Goal: Task Accomplishment & Management: Use online tool/utility

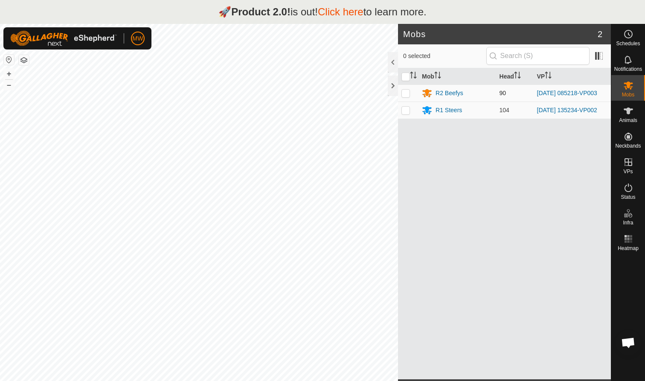
click at [341, 95] on p-checkbox at bounding box center [405, 93] width 9 height 7
checkbox input "true"
click at [407, 94] on p-checkbox at bounding box center [405, 93] width 9 height 7
checkbox input "true"
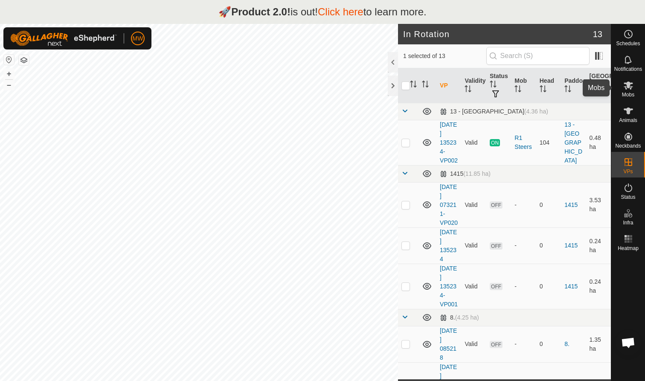
click at [625, 86] on icon at bounding box center [628, 85] width 10 height 10
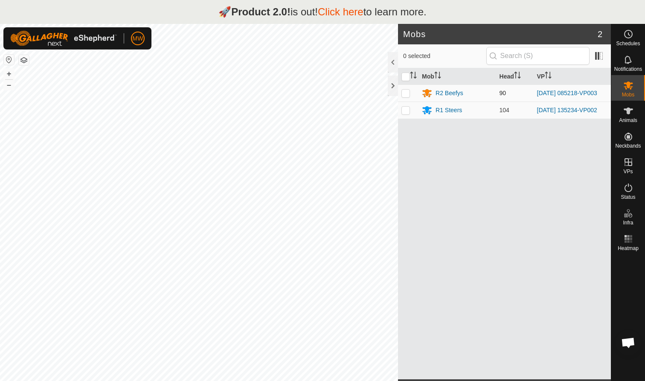
click at [406, 92] on p-checkbox at bounding box center [405, 93] width 9 height 7
checkbox input "true"
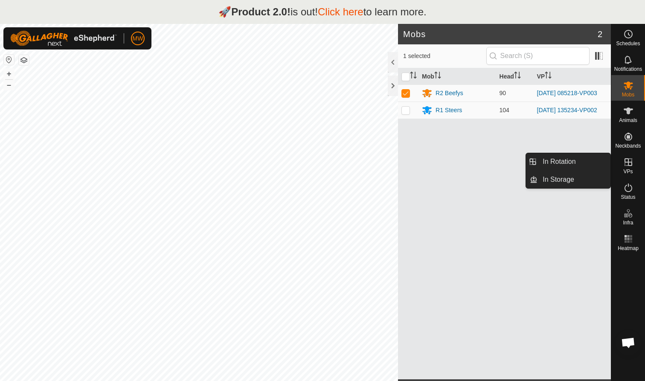
click at [632, 167] on es-virtualpaddocks-svg-icon at bounding box center [627, 162] width 15 height 14
click at [580, 161] on link "In Rotation" at bounding box center [573, 161] width 73 height 17
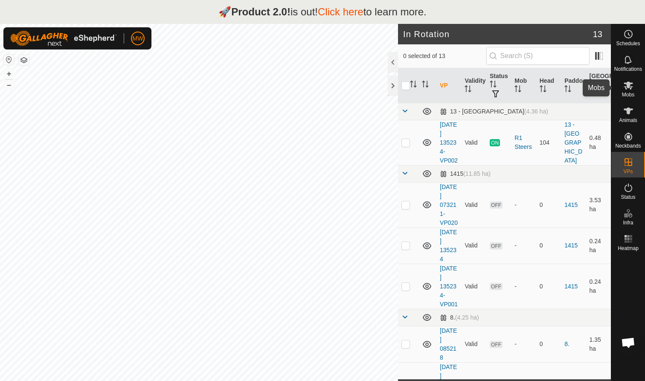
click at [627, 88] on icon at bounding box center [628, 85] width 10 height 10
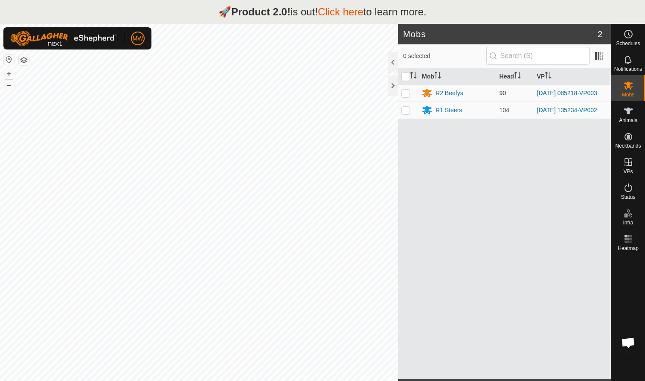
click at [408, 94] on p-checkbox at bounding box center [405, 93] width 9 height 7
checkbox input "true"
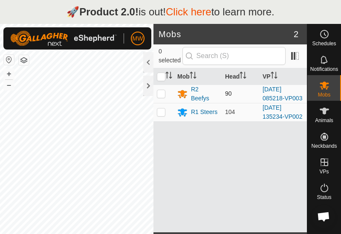
click at [161, 95] on p-checkbox at bounding box center [161, 93] width 9 height 7
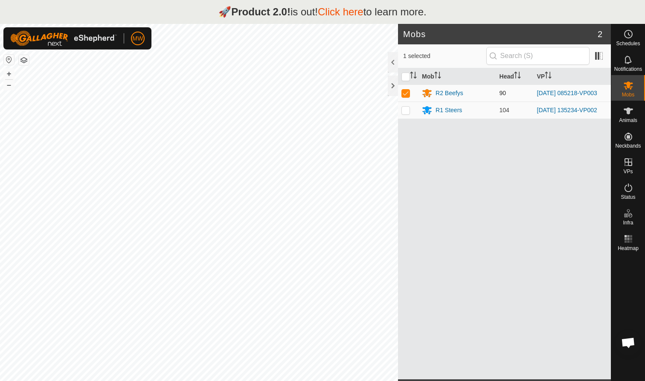
click at [341, 95] on p-checkbox at bounding box center [405, 93] width 9 height 7
checkbox input "true"
click at [341, 93] on span "Mobs" at bounding box center [628, 94] width 12 height 5
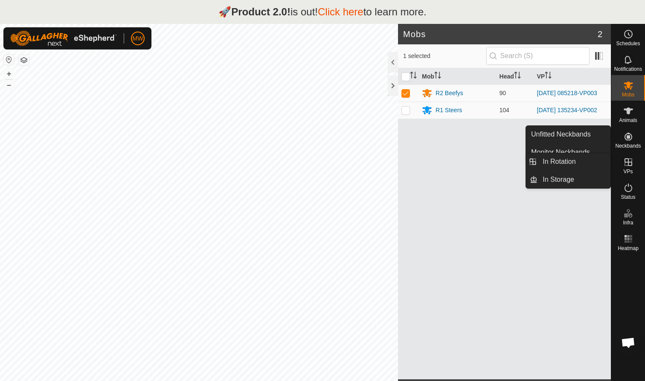
click at [341, 158] on icon at bounding box center [628, 162] width 10 height 10
click at [341, 166] on icon at bounding box center [628, 162] width 10 height 10
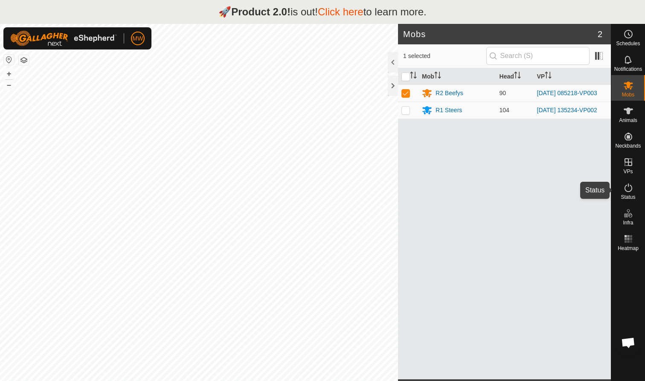
click at [341, 189] on icon at bounding box center [628, 188] width 10 height 10
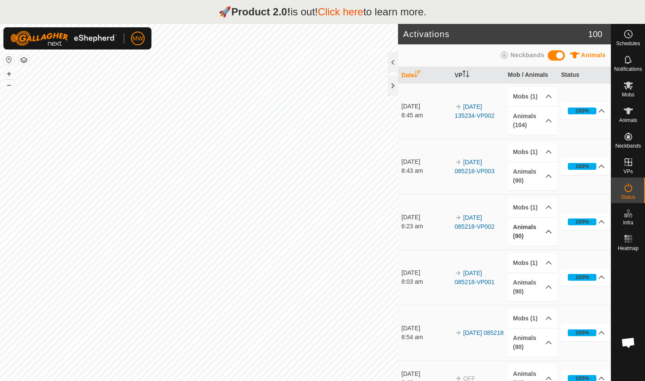
click at [341, 227] on p-accordion-header "Animals (90)" at bounding box center [532, 231] width 49 height 28
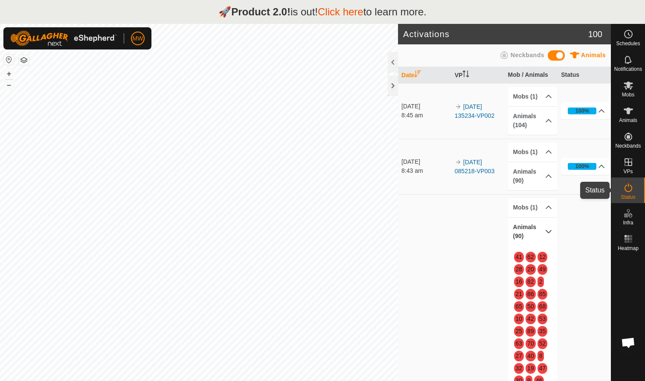
click at [341, 187] on icon at bounding box center [628, 188] width 10 height 10
click at [341, 89] on icon at bounding box center [628, 85] width 10 height 10
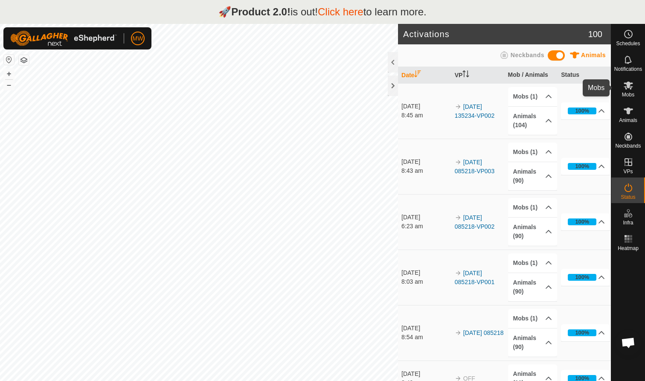
click at [341, 90] on es-mob-svg-icon at bounding box center [627, 85] width 15 height 14
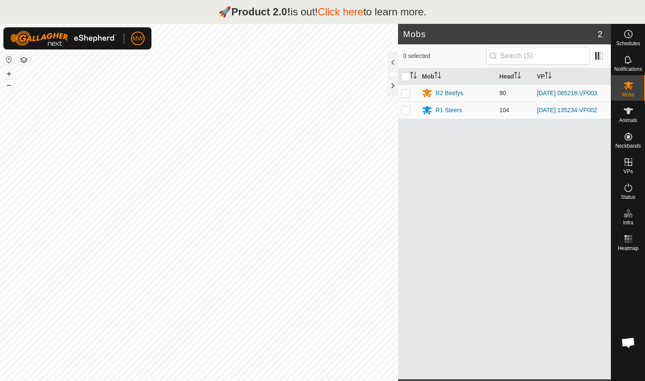
click at [341, 94] on p-checkbox at bounding box center [405, 93] width 9 height 7
checkbox input "true"
drag, startPoint x: 499, startPoint y: 342, endPoint x: 490, endPoint y: 297, distance: 46.3
click at [341, 233] on div "Mob Head VP R2 Beefys 90 2025-09-13 085218-VP003 R1 Steers 104 2025-09-12 13523…" at bounding box center [504, 223] width 213 height 311
drag, startPoint x: 473, startPoint y: 314, endPoint x: 469, endPoint y: 293, distance: 22.2
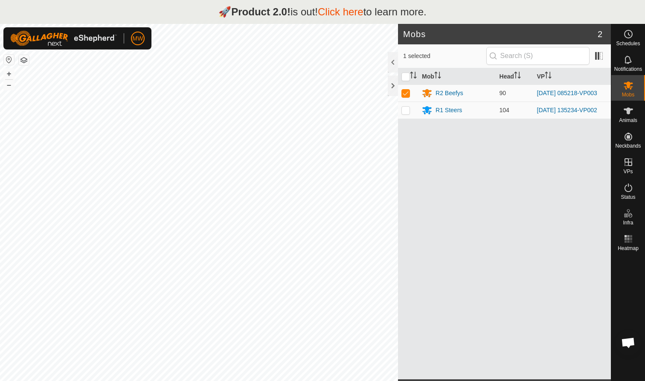
click at [341, 233] on div "Mob Head VP R2 Beefys 90 2025-09-13 085218-VP003 R1 Steers 104 2025-09-12 13523…" at bounding box center [504, 223] width 213 height 311
drag, startPoint x: 457, startPoint y: 291, endPoint x: 496, endPoint y: 293, distance: 39.3
click at [341, 233] on div "Mob Head VP R2 Beefys 90 2025-09-13 085218-VP003 R1 Steers 104 2025-09-12 13523…" at bounding box center [504, 223] width 213 height 311
drag, startPoint x: 478, startPoint y: 293, endPoint x: 488, endPoint y: 298, distance: 11.3
click at [341, 233] on div "Mob Head VP R2 Beefys 90 2025-09-13 085218-VP003 R1 Steers 104 2025-09-12 13523…" at bounding box center [504, 223] width 213 height 311
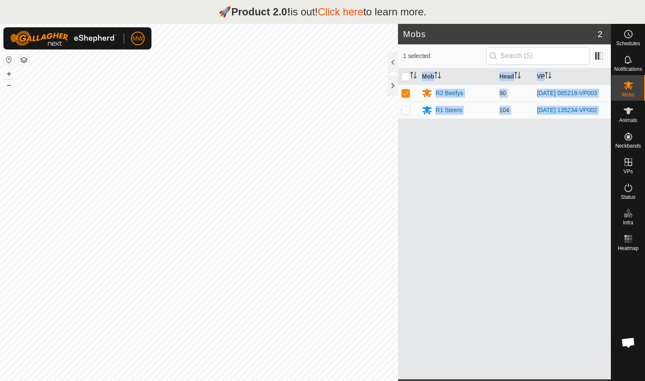
click at [338, 233] on div "Mobs 2 1 selected Mob Head VP R2 Beefys 90 2025-09-13 085218-VP003 R1 Steers 10…" at bounding box center [305, 214] width 611 height 381
click at [337, 12] on link "Click here" at bounding box center [341, 12] width 46 height 12
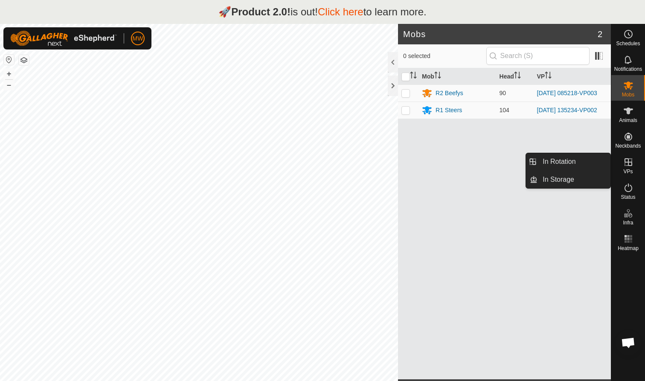
click at [341, 168] on es-virtualpaddocks-svg-icon at bounding box center [627, 162] width 15 height 14
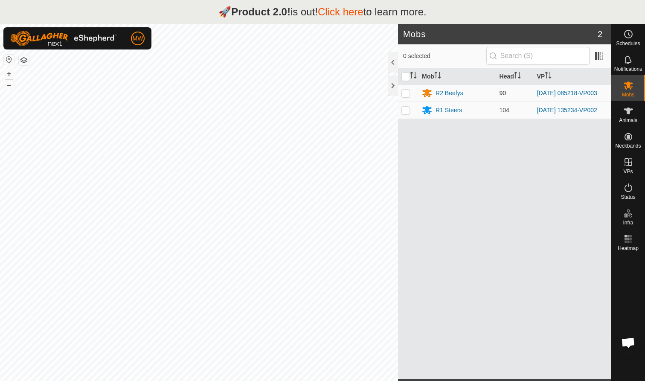
click at [406, 94] on p-checkbox at bounding box center [405, 93] width 9 height 7
checkbox input "true"
click at [631, 41] on span "Schedules" at bounding box center [628, 43] width 24 height 5
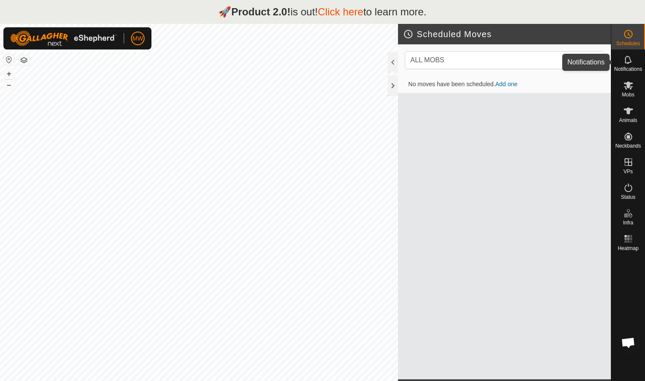
click at [637, 64] on div "Notifications" at bounding box center [628, 62] width 34 height 26
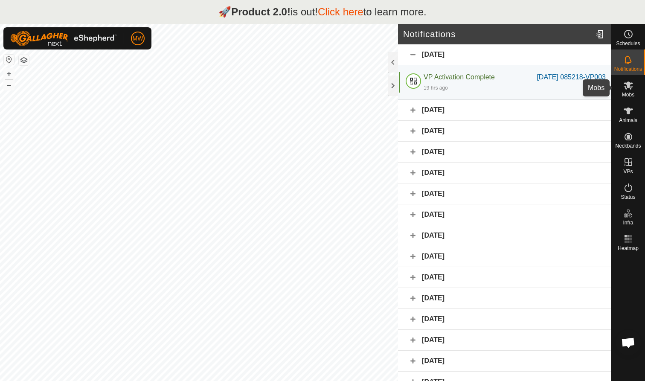
click at [631, 86] on icon at bounding box center [628, 85] width 10 height 10
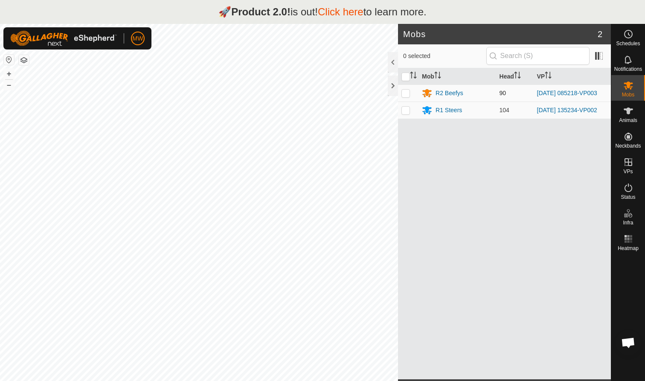
click at [407, 94] on p-checkbox at bounding box center [405, 93] width 9 height 7
checkbox input "true"
click at [627, 120] on span "Animals" at bounding box center [628, 120] width 18 height 5
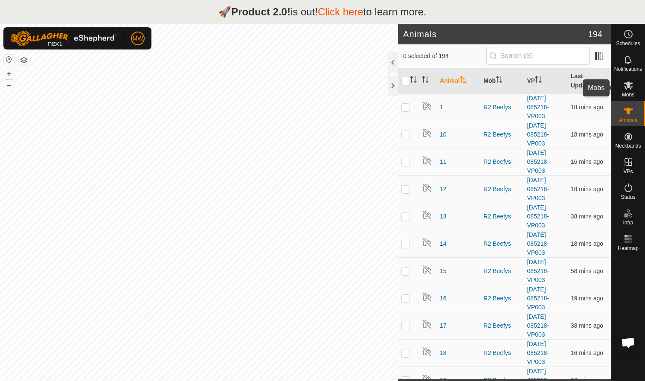
click at [629, 92] on span "Mobs" at bounding box center [628, 94] width 12 height 5
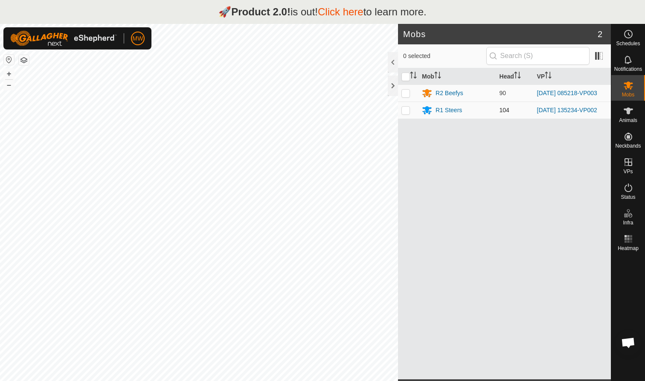
click at [406, 112] on p-checkbox at bounding box center [405, 110] width 9 height 7
checkbox input "true"
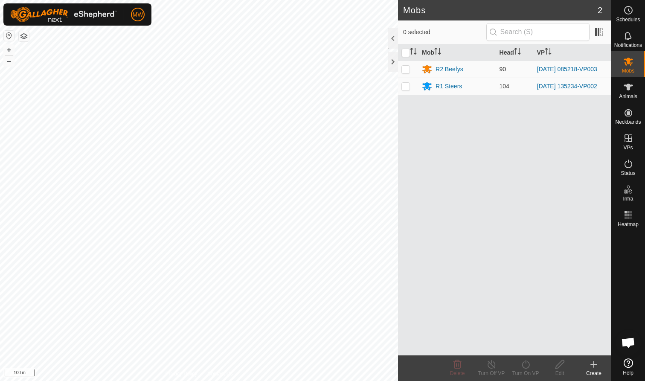
click at [406, 70] on p-checkbox at bounding box center [405, 69] width 9 height 7
checkbox input "true"
click at [526, 365] on icon at bounding box center [525, 364] width 11 height 10
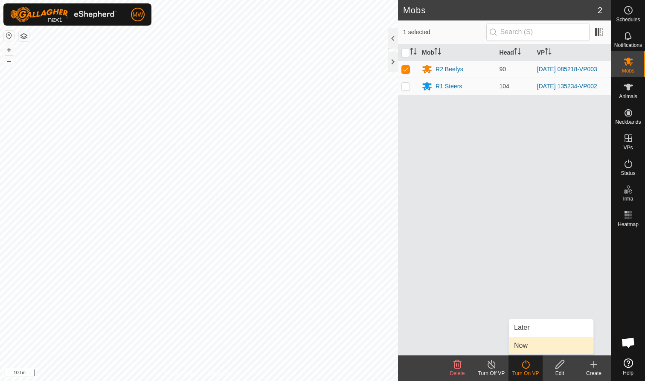
click at [521, 346] on link "Now" at bounding box center [551, 345] width 84 height 17
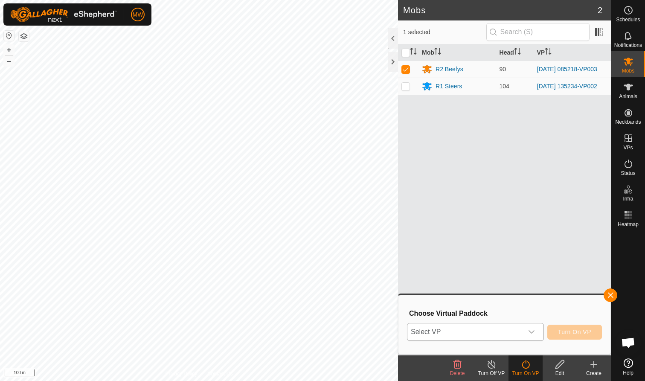
click at [530, 333] on icon "dropdown trigger" at bounding box center [531, 331] width 7 height 7
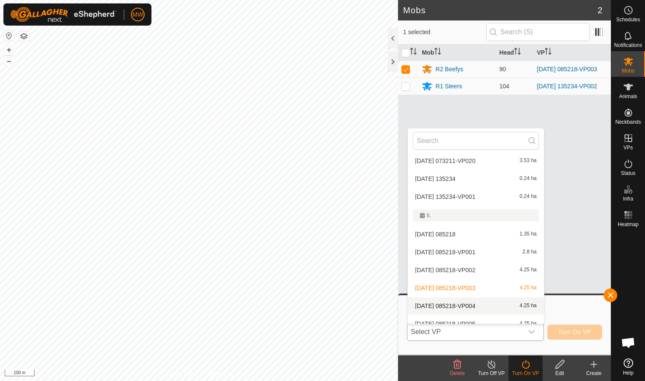
scroll to position [67, 0]
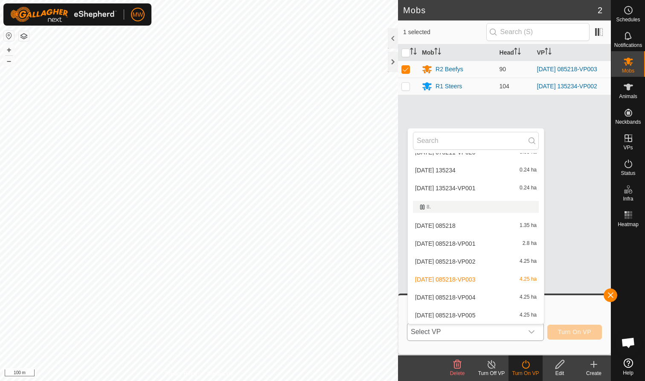
click at [458, 301] on li "2025-09-13 085218-VP004 4.25 ha" at bounding box center [476, 297] width 136 height 17
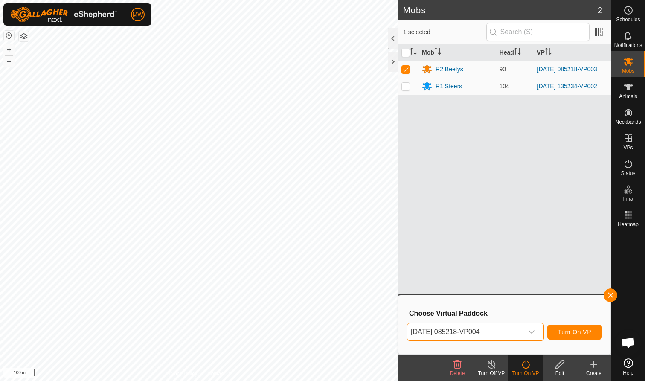
click at [578, 332] on span "Turn On VP" at bounding box center [574, 331] width 33 height 7
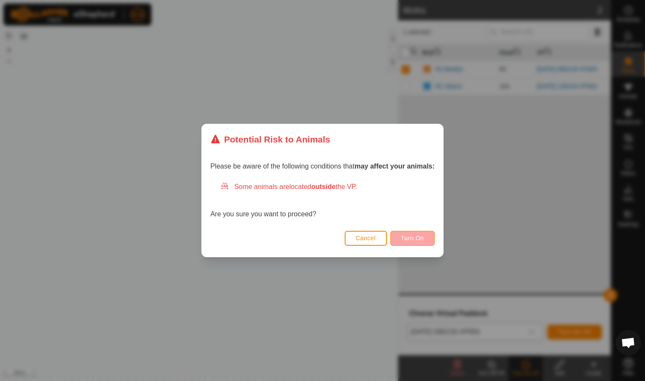
click at [414, 235] on span "Turn On" at bounding box center [412, 238] width 23 height 7
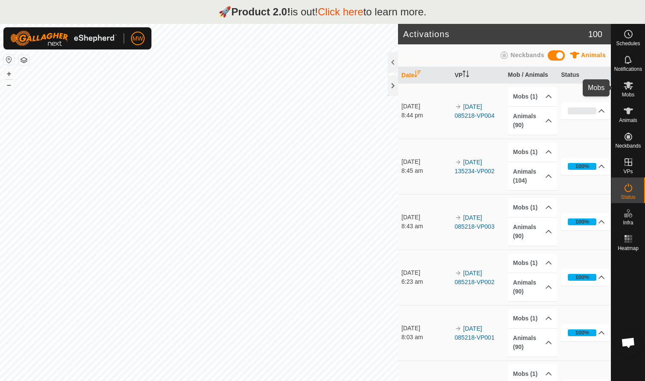
click at [627, 92] on span "Mobs" at bounding box center [628, 94] width 12 height 5
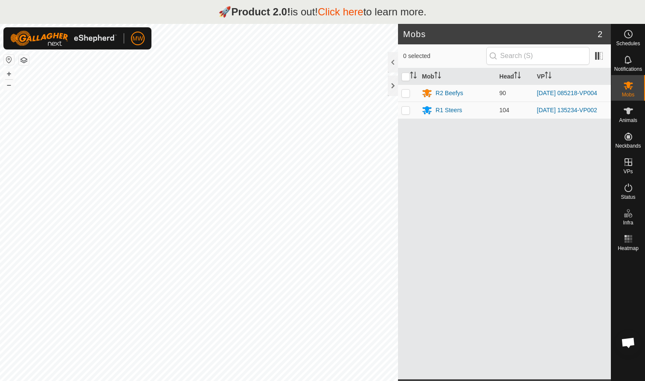
click at [335, 13] on link "Click here" at bounding box center [341, 12] width 46 height 12
click at [628, 340] on span "Open chat" at bounding box center [628, 343] width 14 height 12
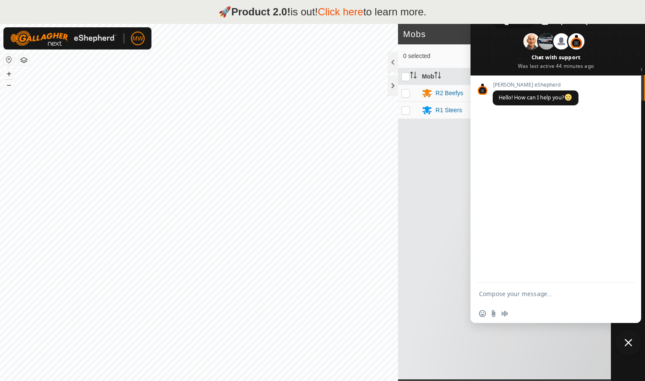
click at [631, 344] on span "Close chat" at bounding box center [628, 343] width 8 height 8
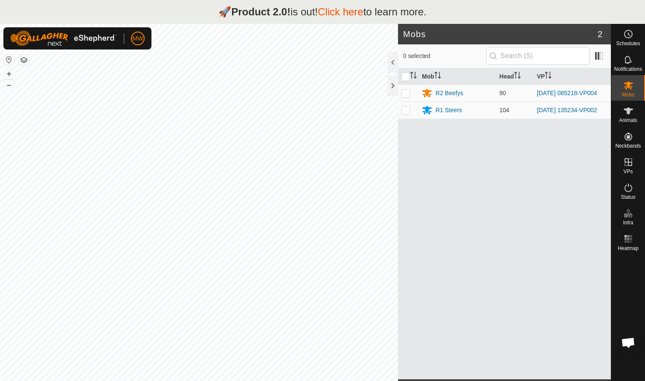
click at [6, 4] on div "🚀 Product 2.0! is out! Click here to learn more." at bounding box center [322, 12] width 645 height 24
